Goal: Check status: Check status

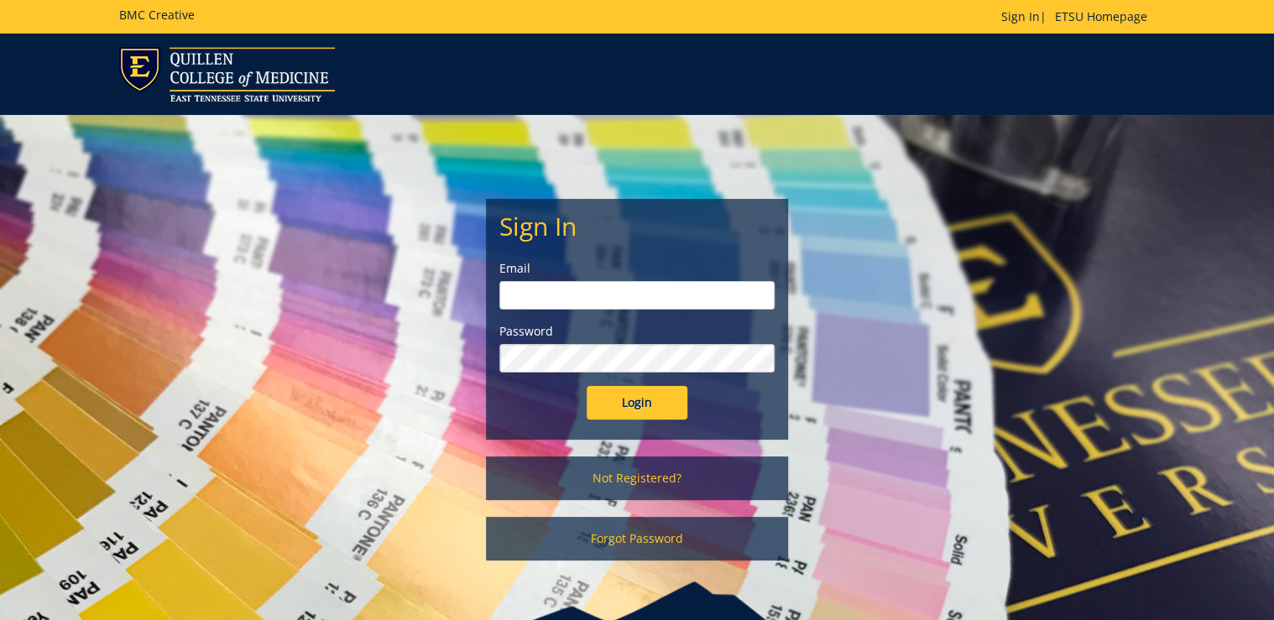
type input "[PERSON_NAME][EMAIL_ADDRESS][DOMAIN_NAME]"
click at [651, 406] on input "Login" at bounding box center [636, 403] width 101 height 34
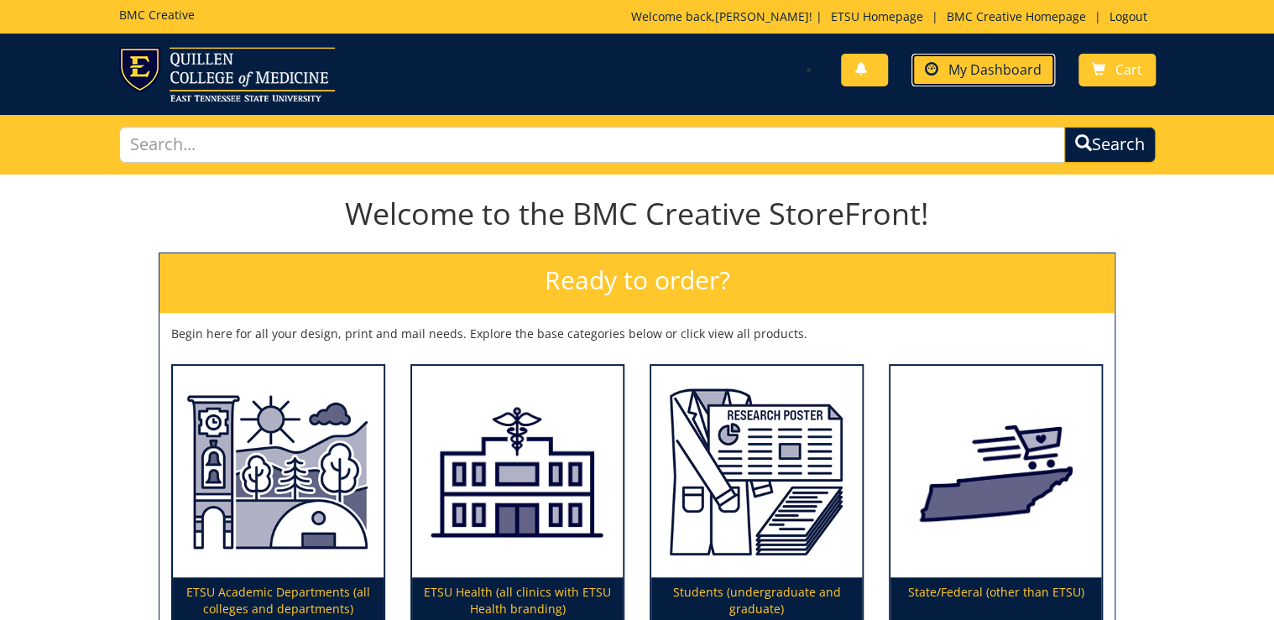
click at [977, 63] on span "My Dashboard" at bounding box center [994, 69] width 93 height 18
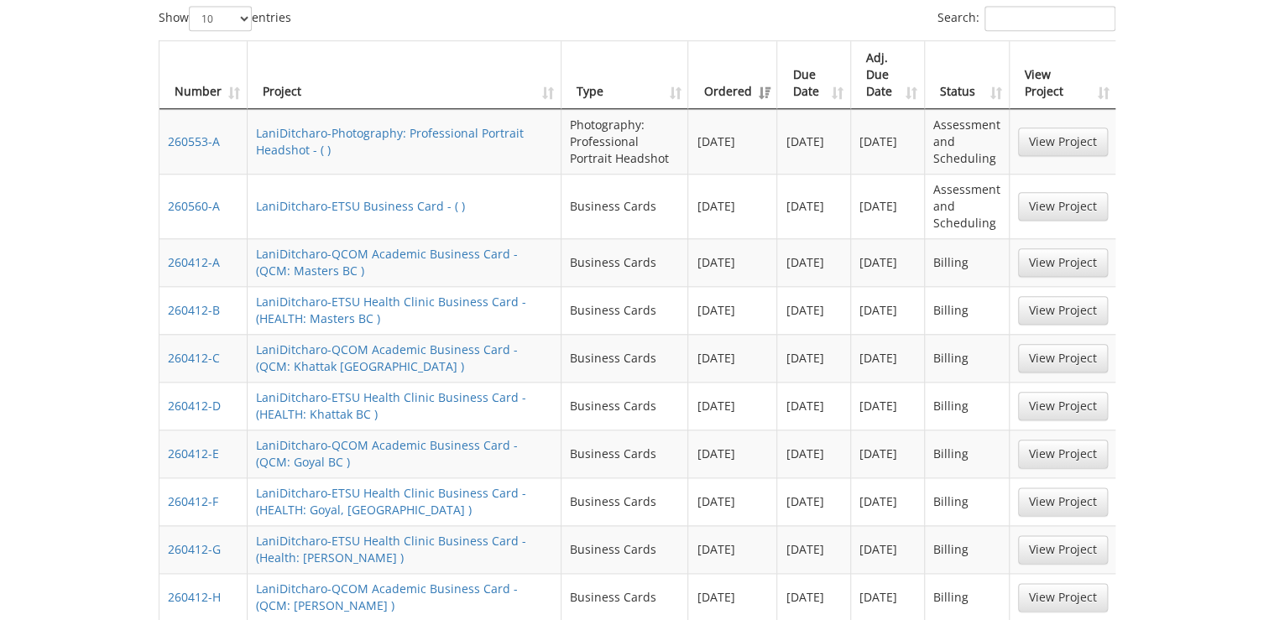
scroll to position [1007, 0]
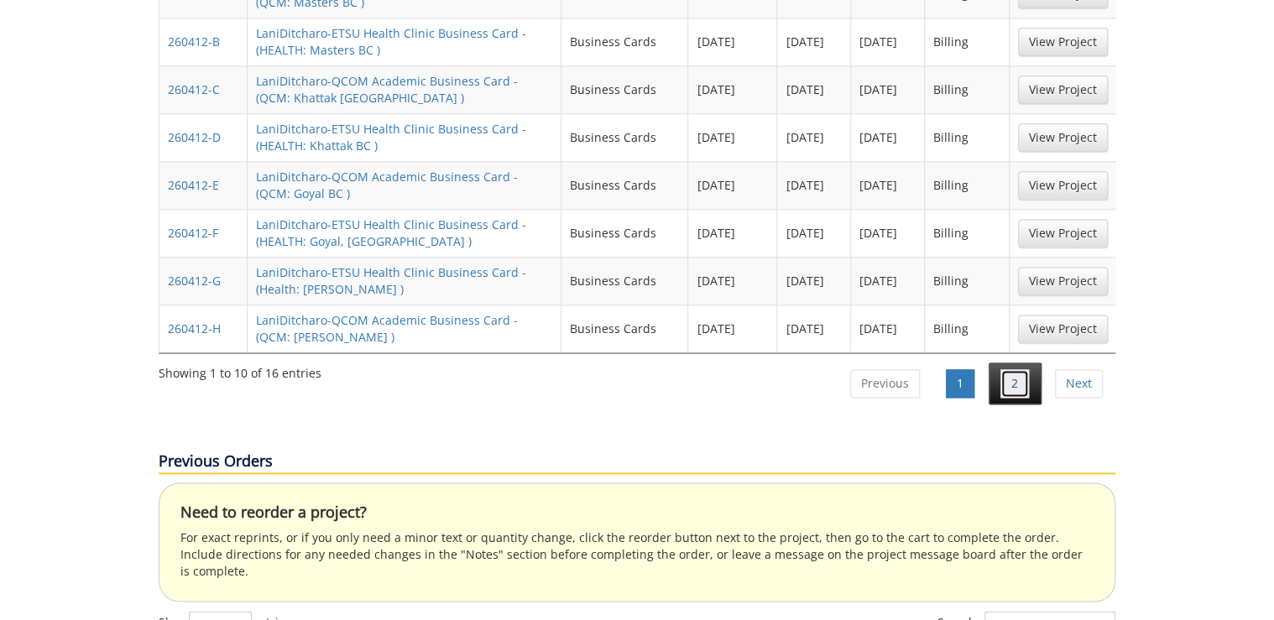
click at [1007, 369] on link "2" at bounding box center [1014, 383] width 29 height 29
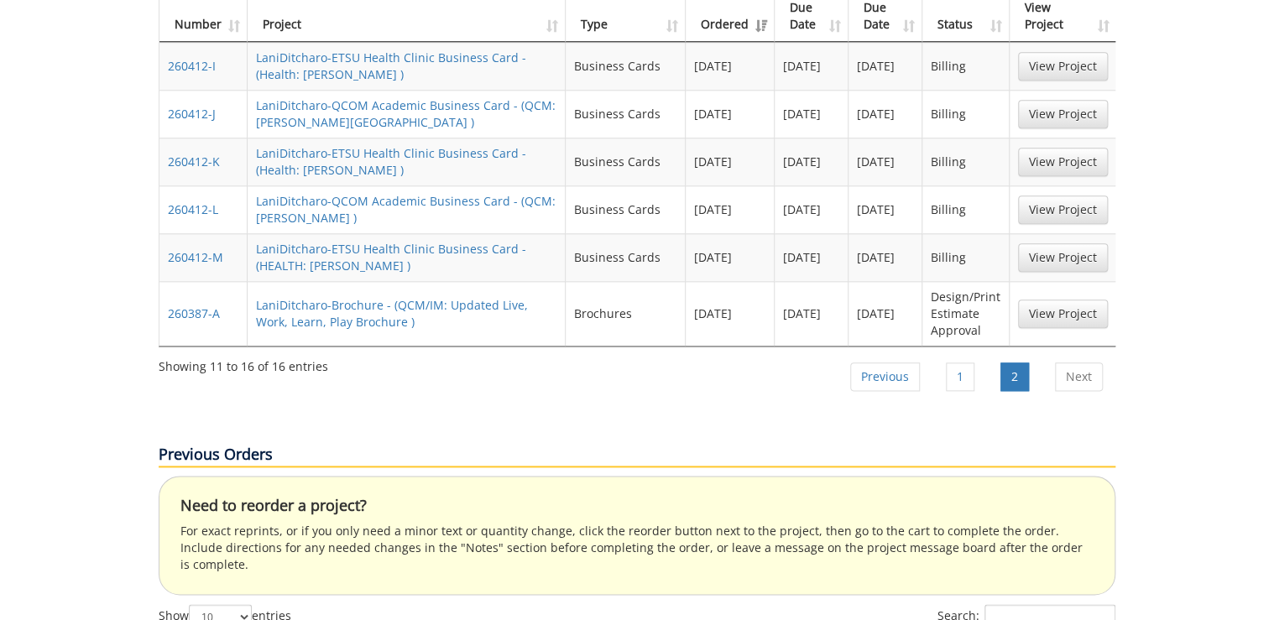
scroll to position [738, 0]
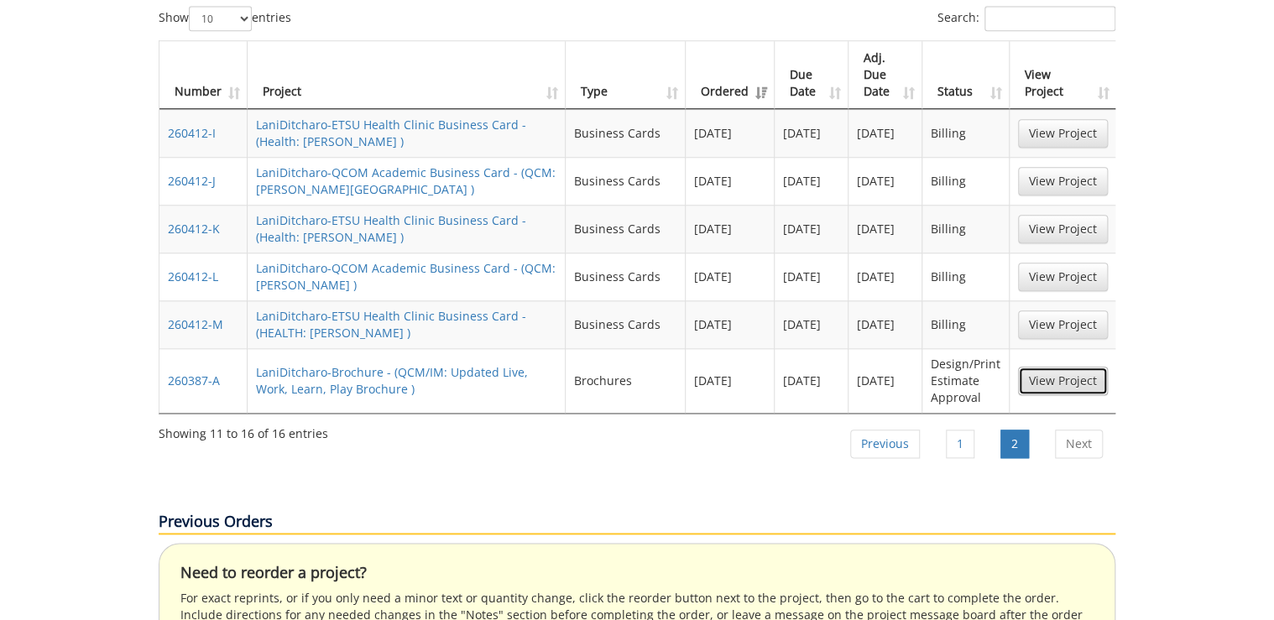
click at [1076, 367] on link "View Project" at bounding box center [1063, 381] width 90 height 29
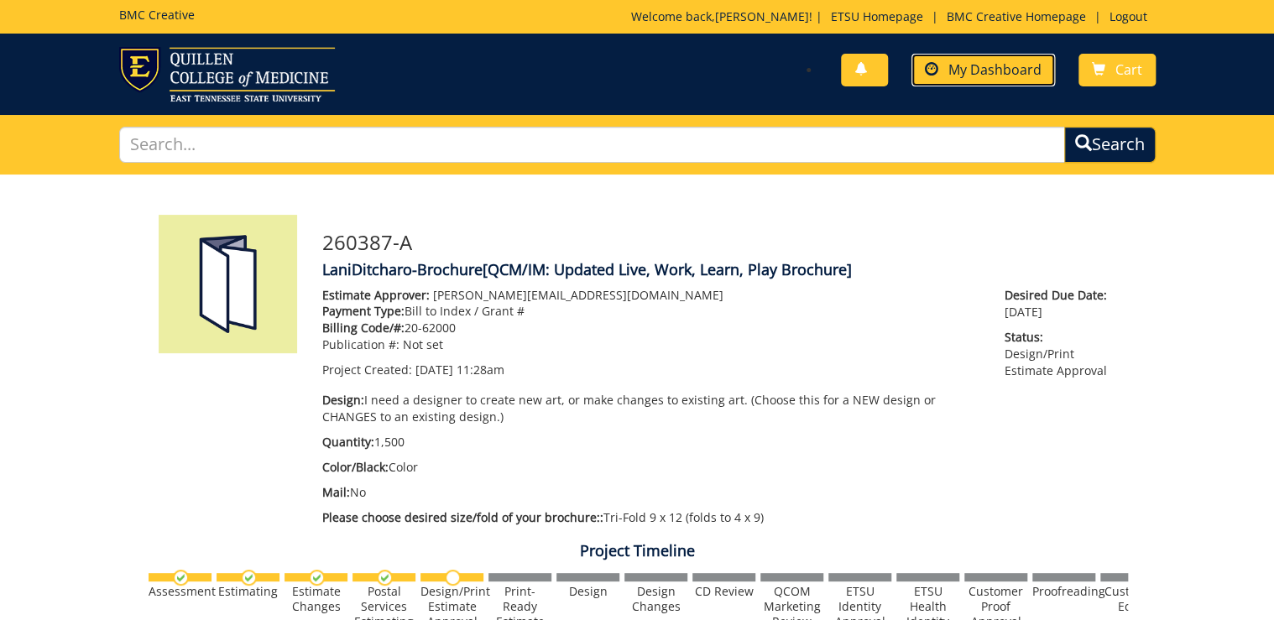
click at [963, 66] on span "My Dashboard" at bounding box center [994, 69] width 93 height 18
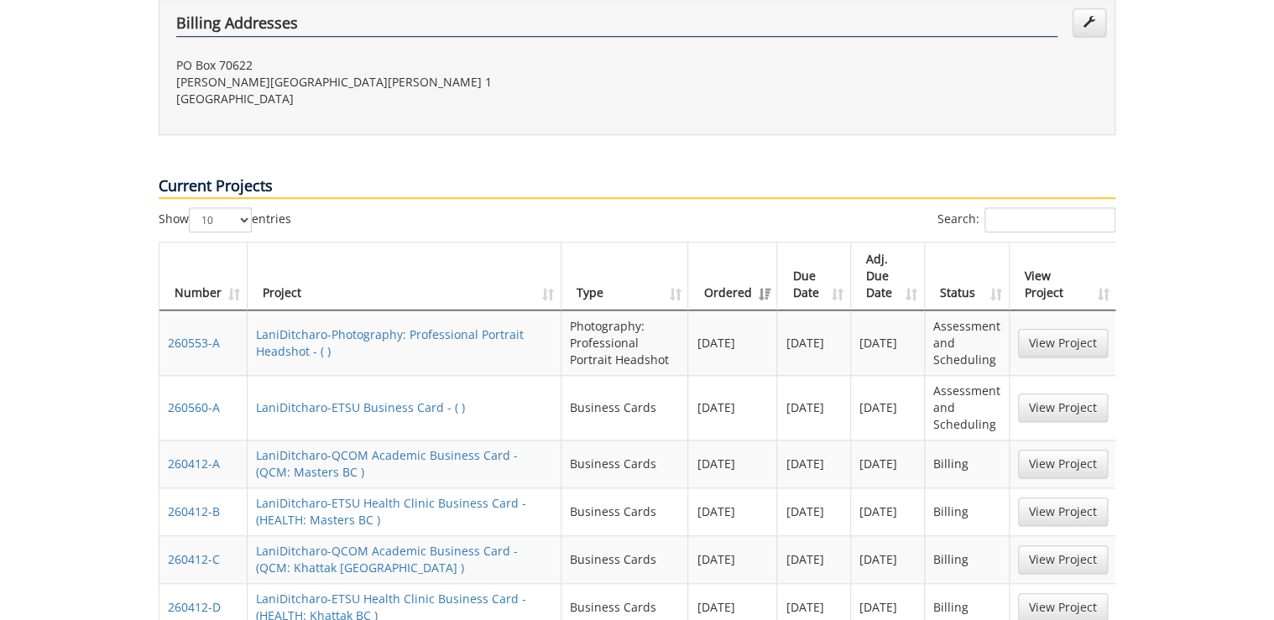
scroll to position [604, 0]
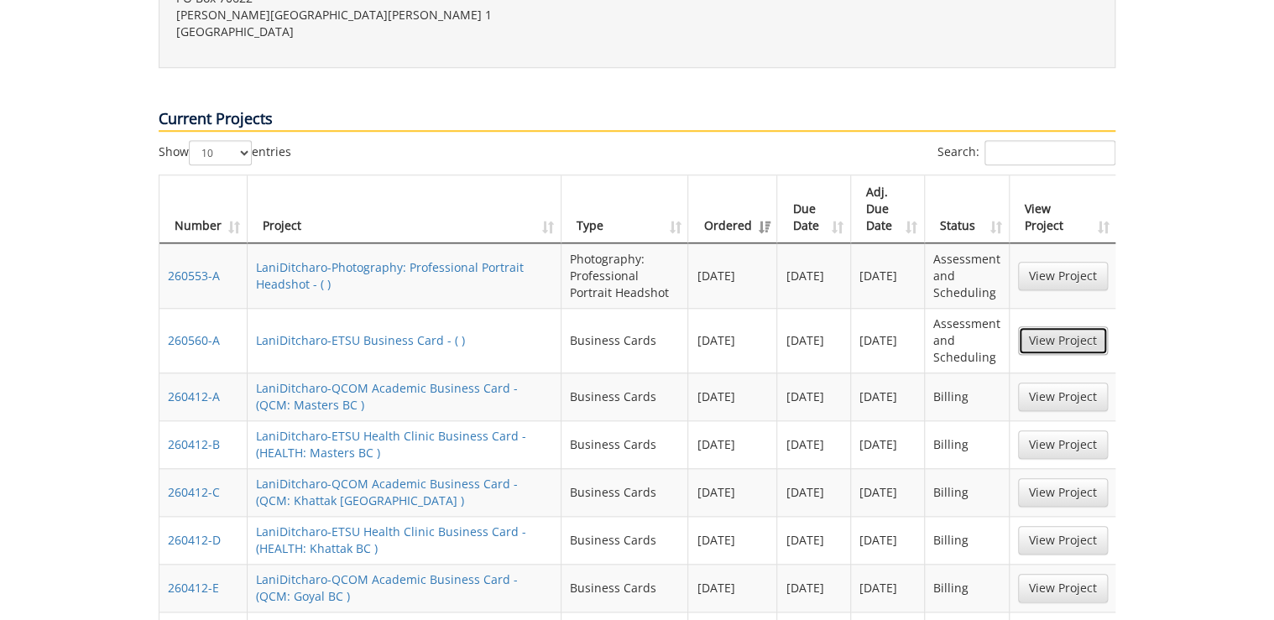
click at [1071, 326] on link "View Project" at bounding box center [1063, 340] width 90 height 29
click at [1061, 262] on link "View Project" at bounding box center [1063, 276] width 90 height 29
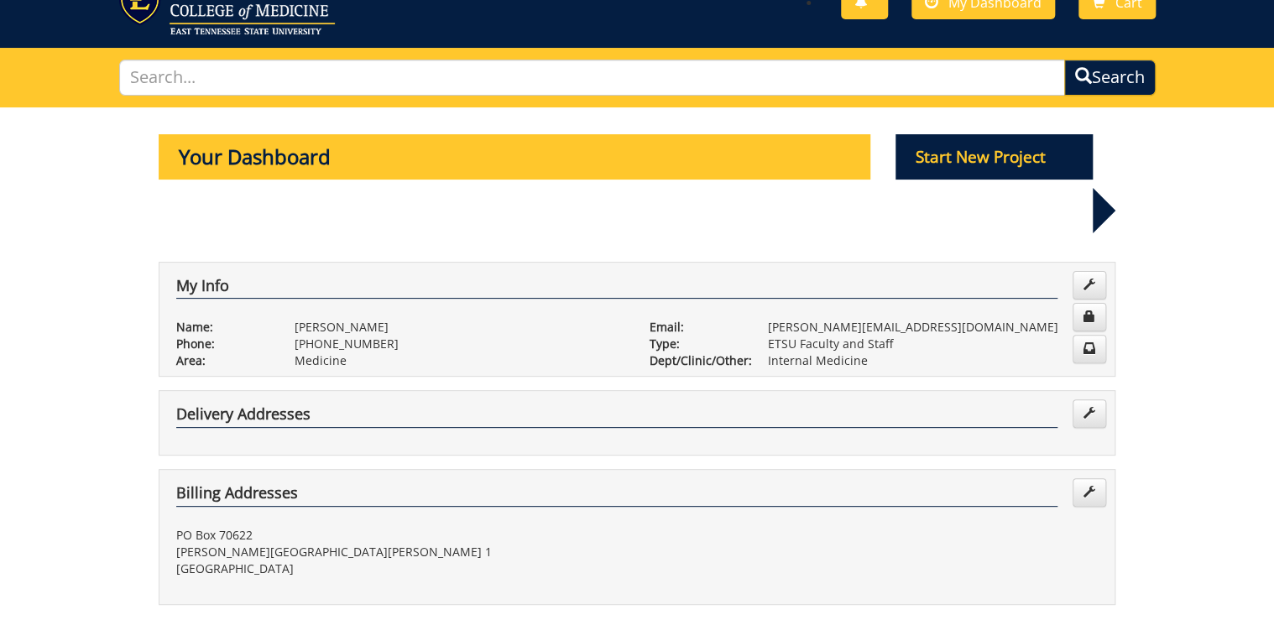
scroll to position [0, 0]
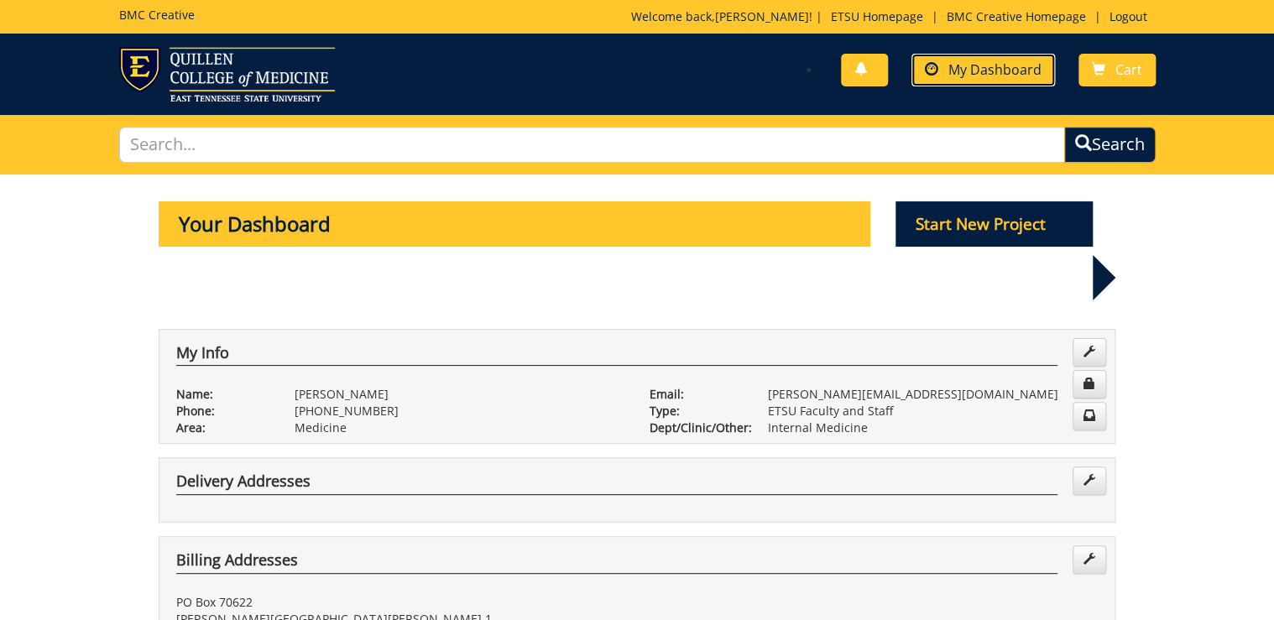
click at [994, 64] on span "My Dashboard" at bounding box center [994, 69] width 93 height 18
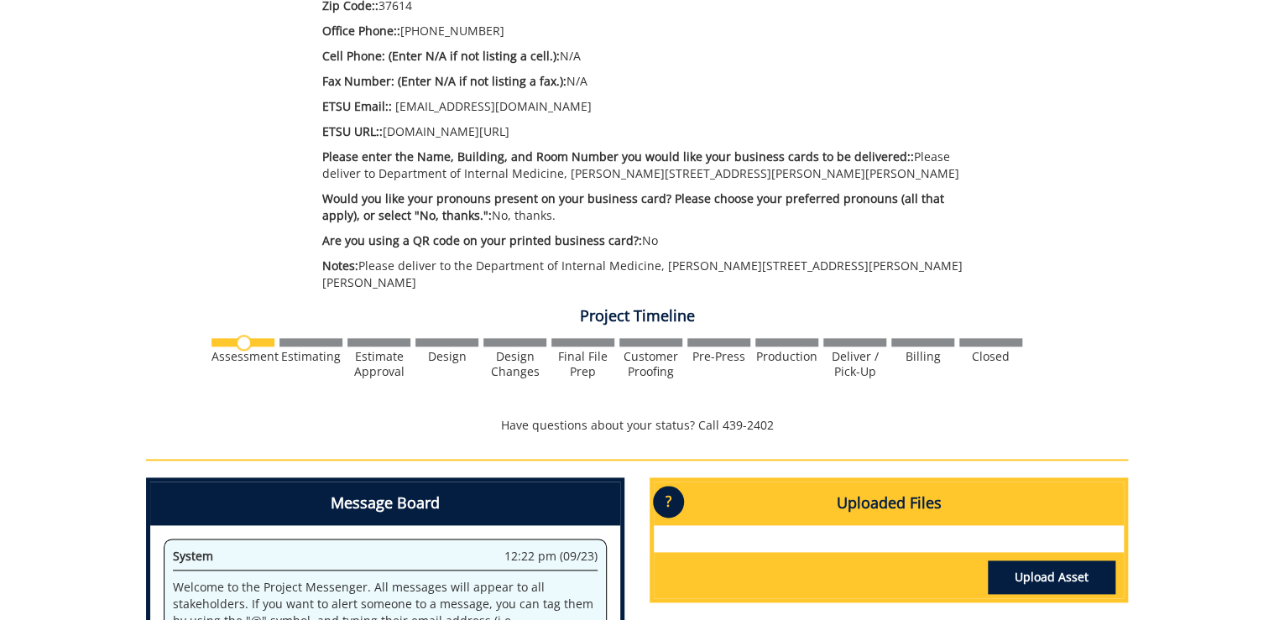
scroll to position [1007, 0]
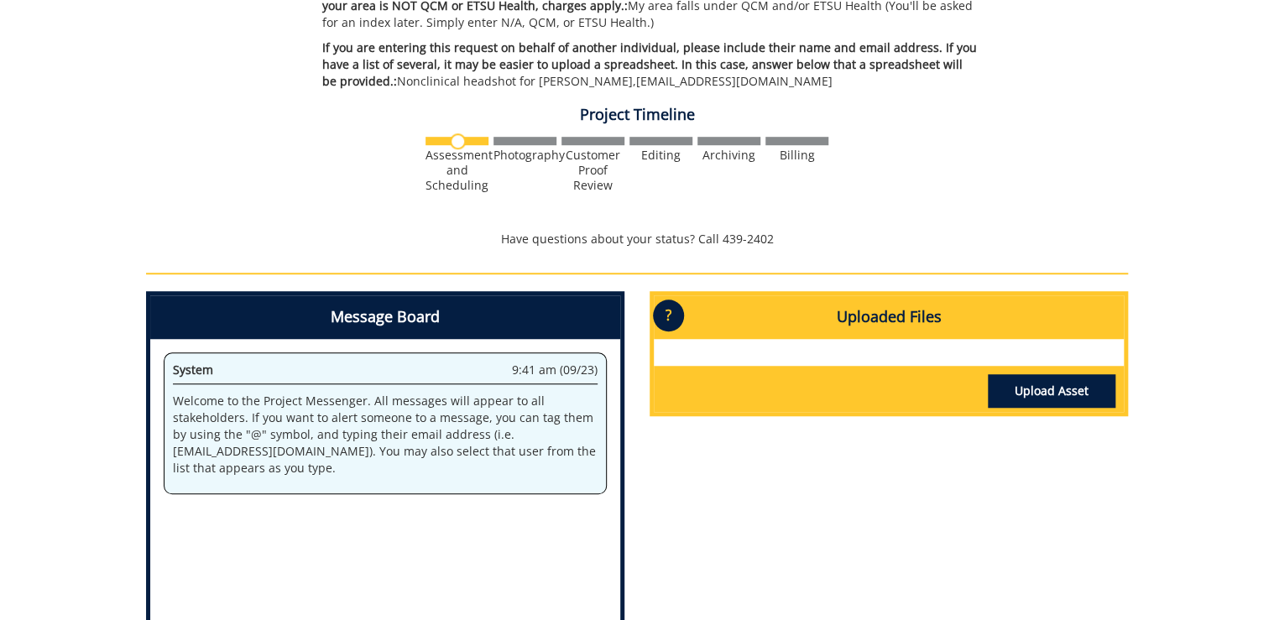
scroll to position [671, 0]
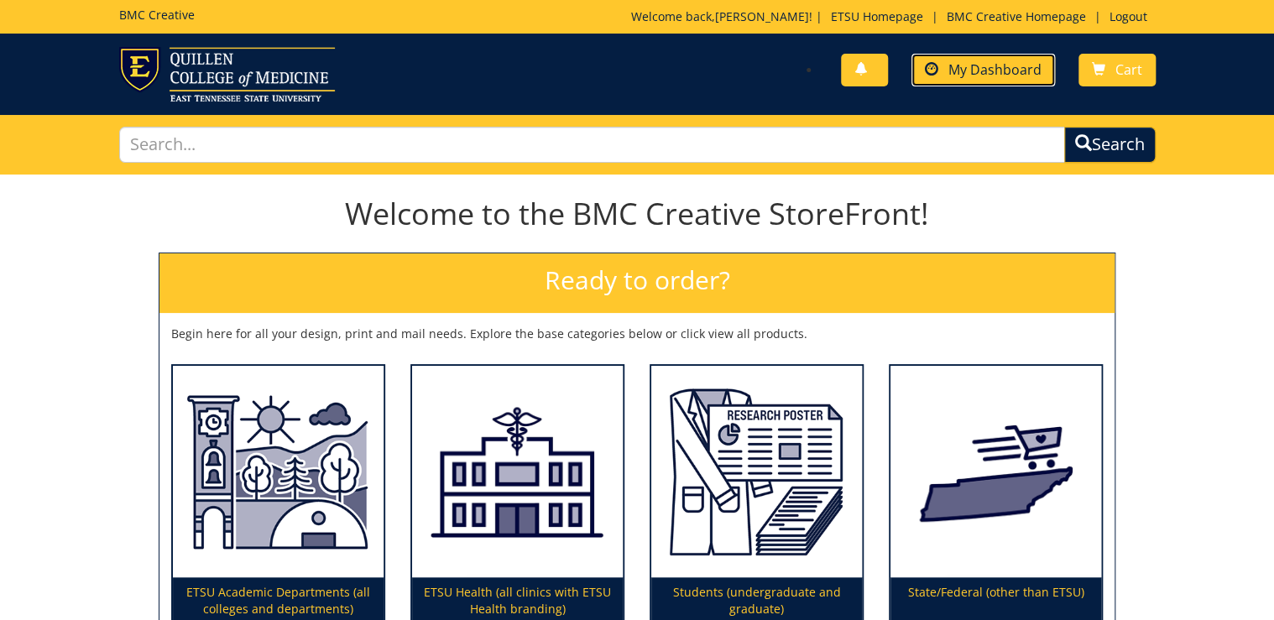
click at [982, 77] on span "My Dashboard" at bounding box center [994, 69] width 93 height 18
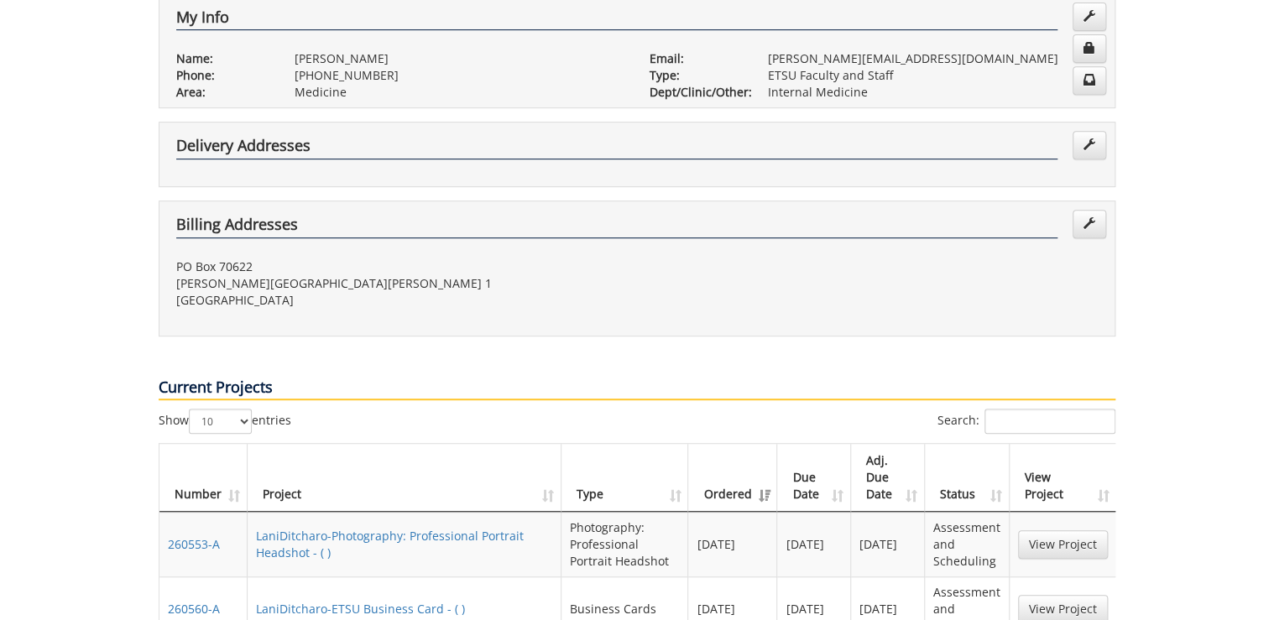
scroll to position [537, 0]
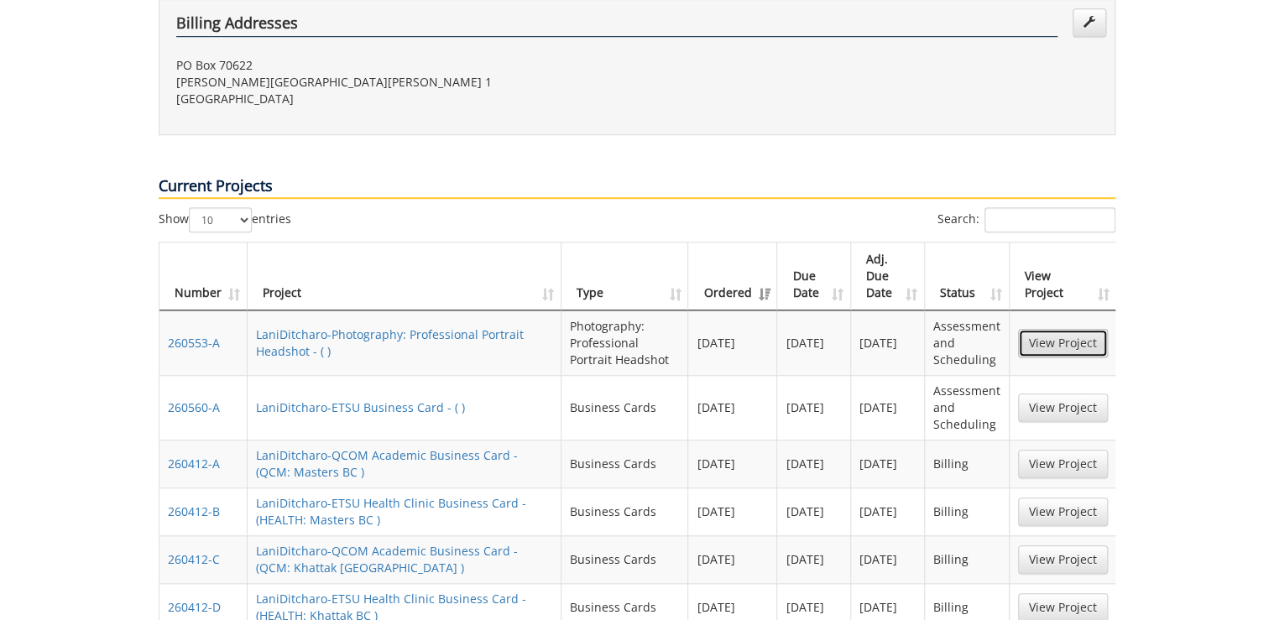
click at [1085, 329] on link "View Project" at bounding box center [1063, 343] width 90 height 29
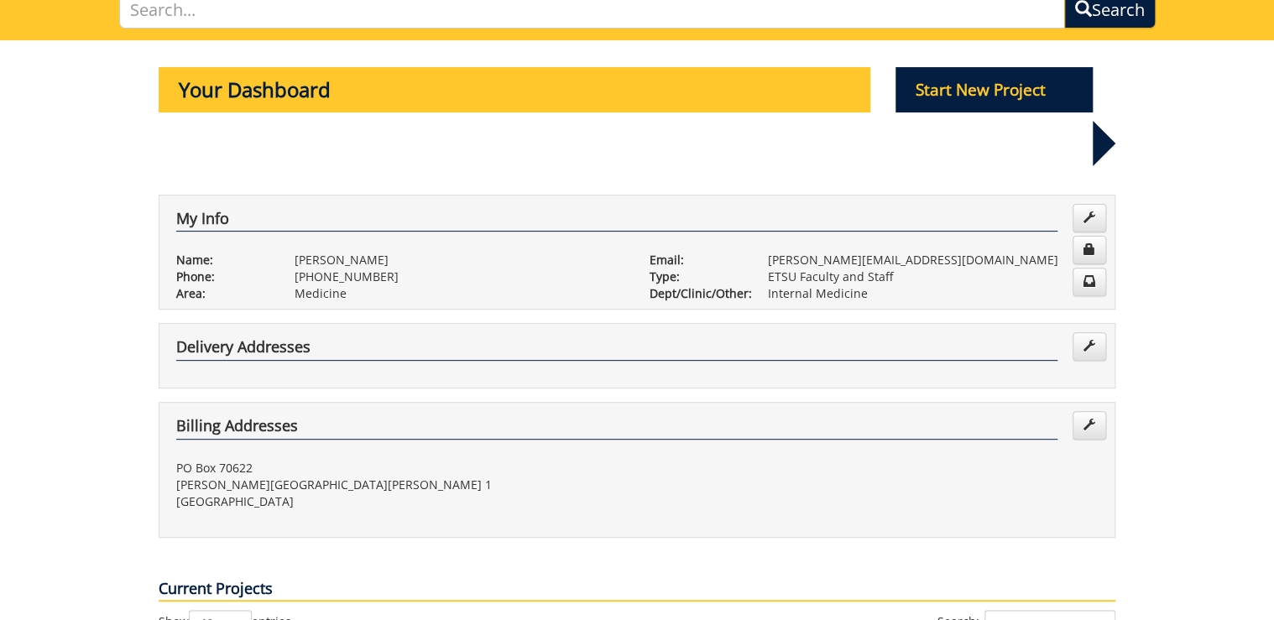
scroll to position [0, 0]
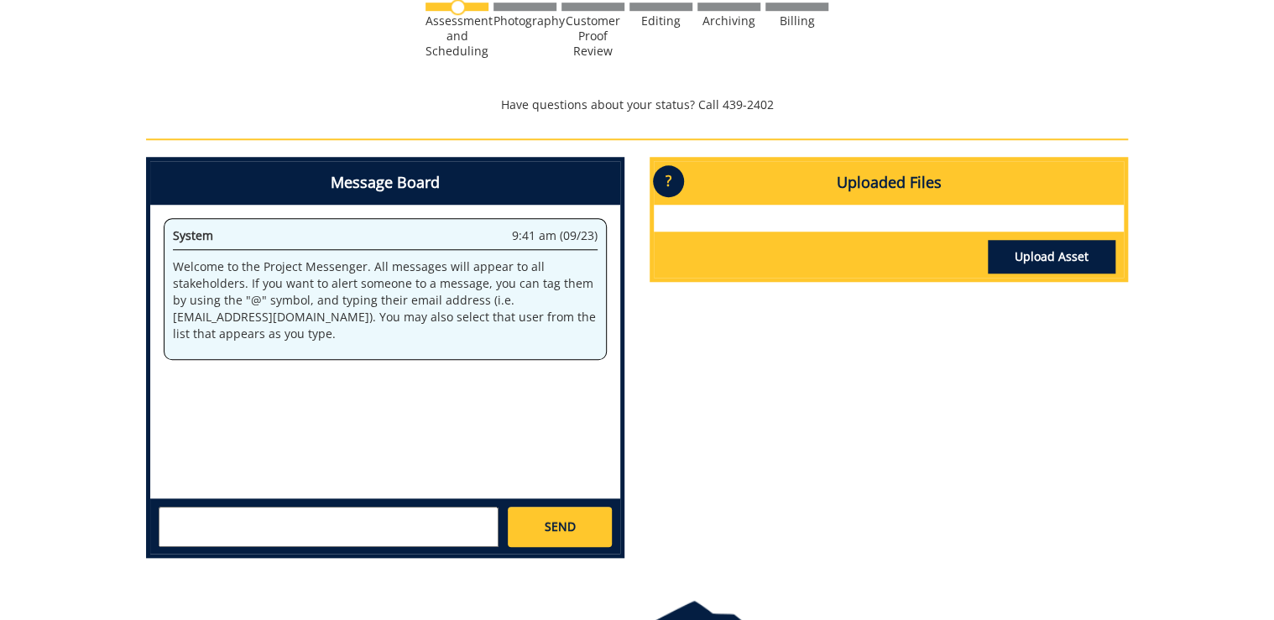
scroll to position [671, 0]
